Goal: Transaction & Acquisition: Subscribe to service/newsletter

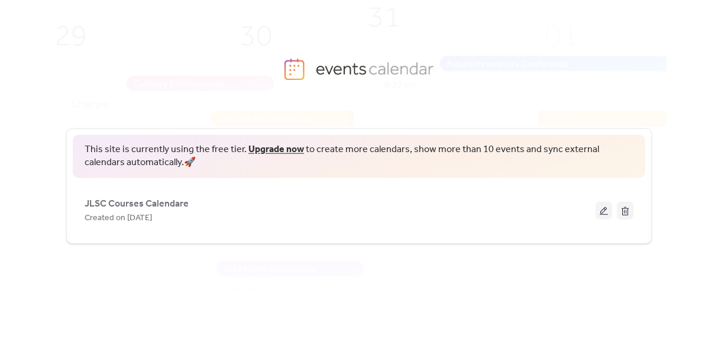
click at [277, 148] on link "Upgrade now" at bounding box center [276, 149] width 56 height 18
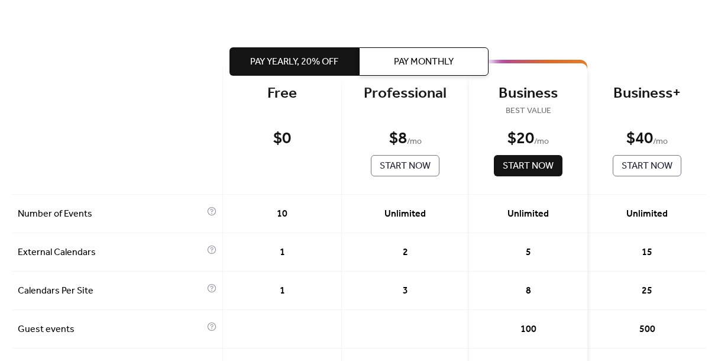
scroll to position [54, 0]
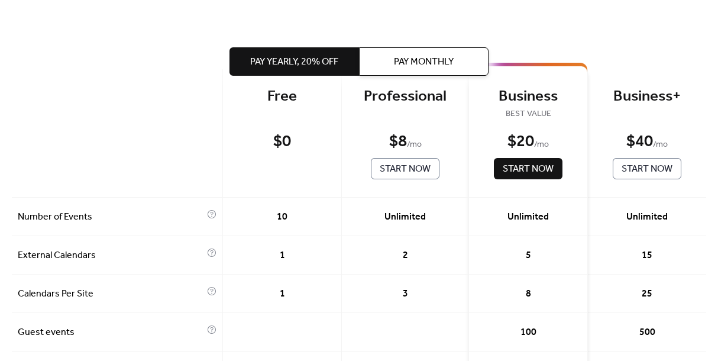
click at [397, 62] on span "Pay Monthly" at bounding box center [424, 62] width 60 height 14
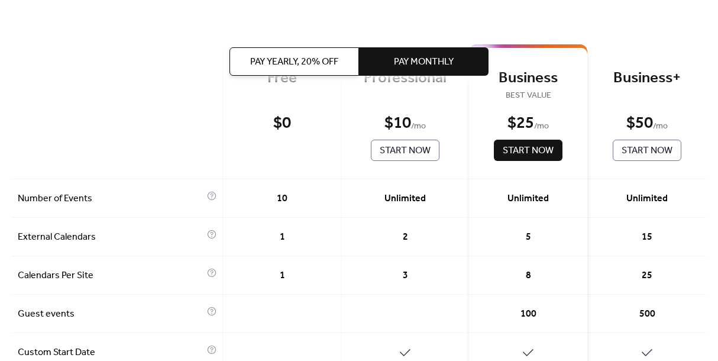
scroll to position [72, 0]
click at [399, 150] on span "Start Now" at bounding box center [405, 151] width 51 height 14
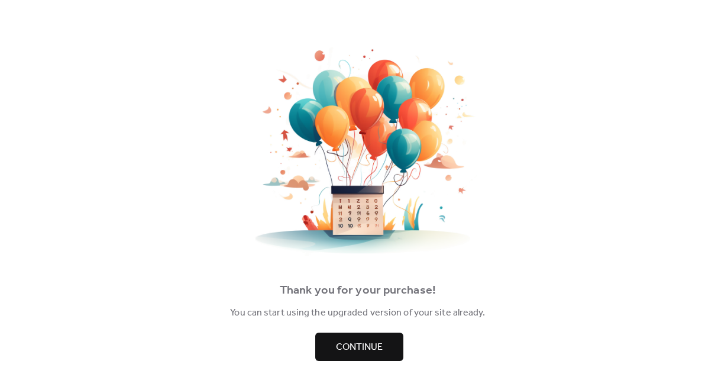
click at [360, 344] on span "Continue" at bounding box center [359, 347] width 47 height 14
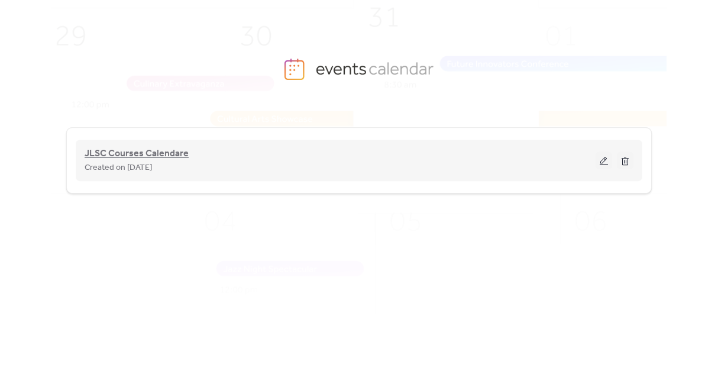
click at [170, 153] on span "JLSC Courses Calendare" at bounding box center [137, 154] width 104 height 14
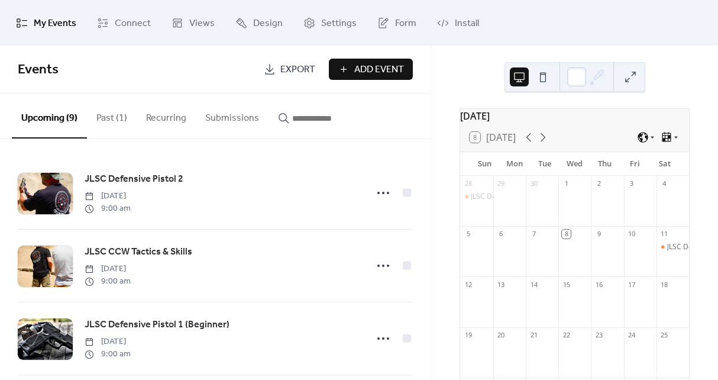
click at [378, 70] on span "Add Event" at bounding box center [379, 70] width 50 height 14
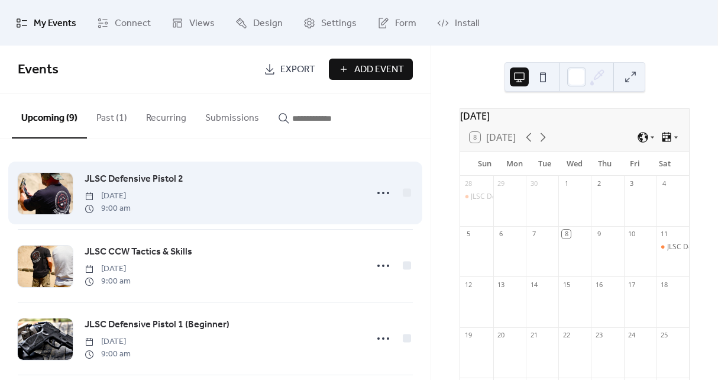
click at [246, 192] on div "JLSC Defensive Pistol 2 Saturday, October 11, 2025 9:00 am" at bounding box center [222, 192] width 275 height 43
click at [164, 177] on span "JLSC Defensive Pistol 2" at bounding box center [134, 179] width 99 height 14
click at [171, 179] on span "JLSC Defensive Pistol 2" at bounding box center [134, 179] width 99 height 14
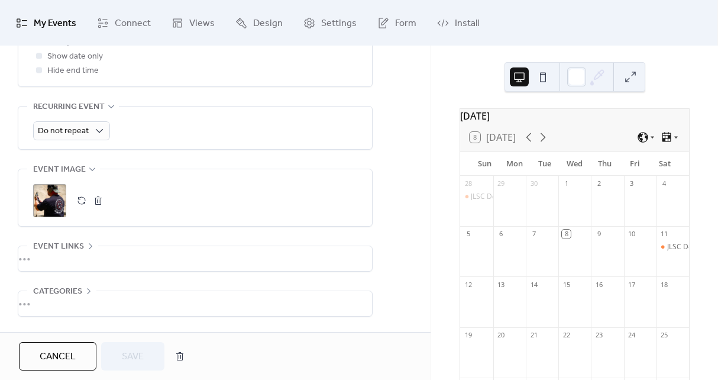
scroll to position [503, 0]
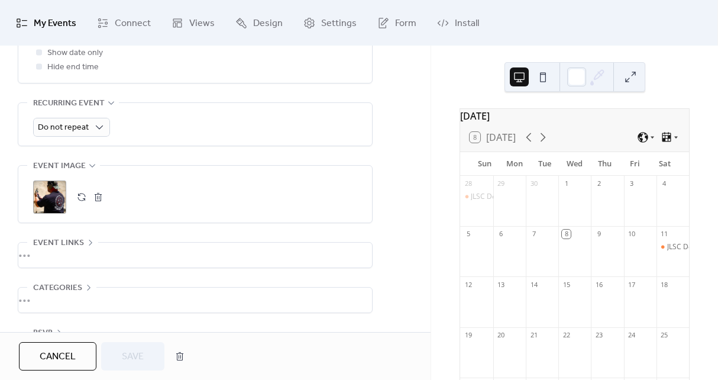
click at [315, 258] on div "•••" at bounding box center [195, 254] width 354 height 25
click at [315, 258] on div "**********" at bounding box center [195, 304] width 324 height 125
click at [90, 245] on icon at bounding box center [90, 242] width 9 height 9
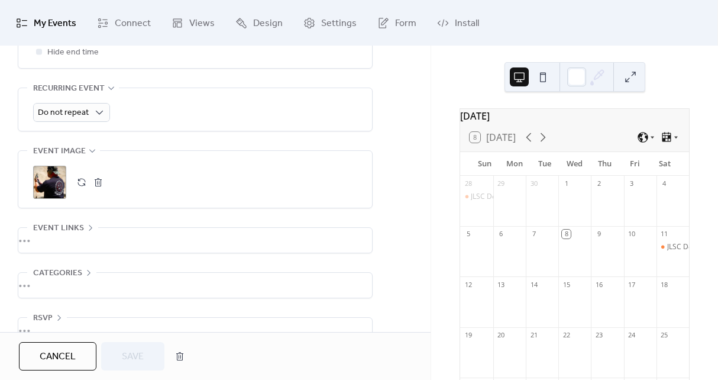
scroll to position [524, 0]
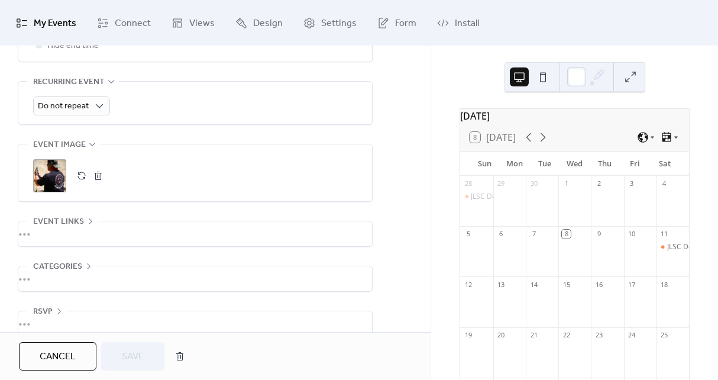
click at [87, 271] on icon at bounding box center [88, 265] width 9 height 9
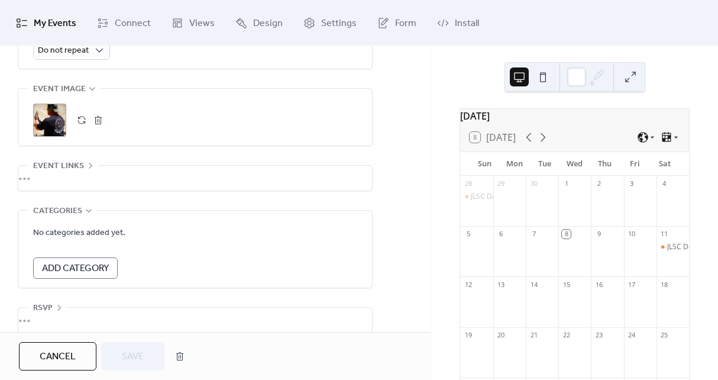
scroll to position [579, 0]
click at [89, 215] on icon at bounding box center [88, 210] width 9 height 9
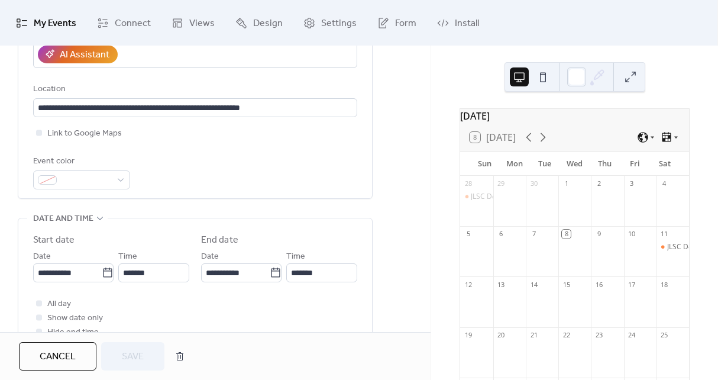
scroll to position [235, 0]
